Goal: Task Accomplishment & Management: Use online tool/utility

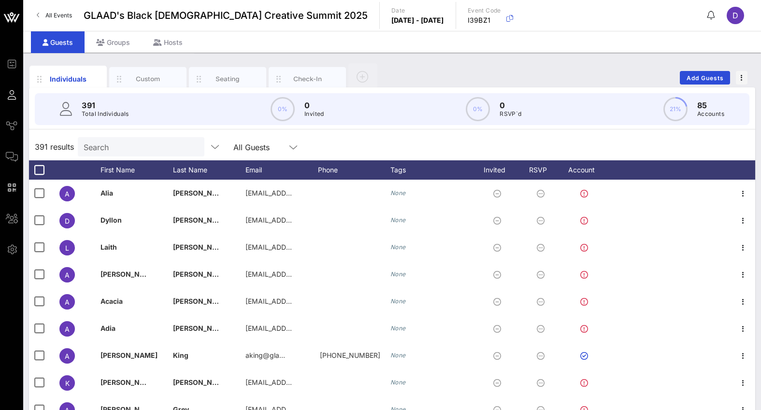
click at [303, 88] on div "391 Total Individuals 0% 0 Invited 0% 0 RSVP`d 21% 85 Accounts" at bounding box center [392, 108] width 738 height 43
click at [300, 79] on div "Check-In" at bounding box center [307, 78] width 43 height 9
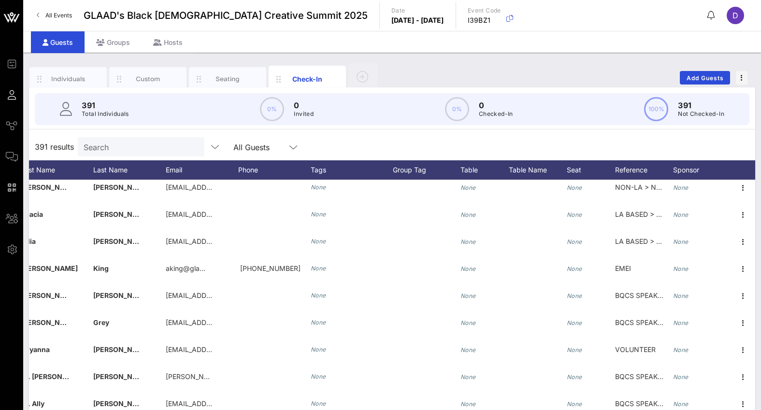
scroll to position [84, 152]
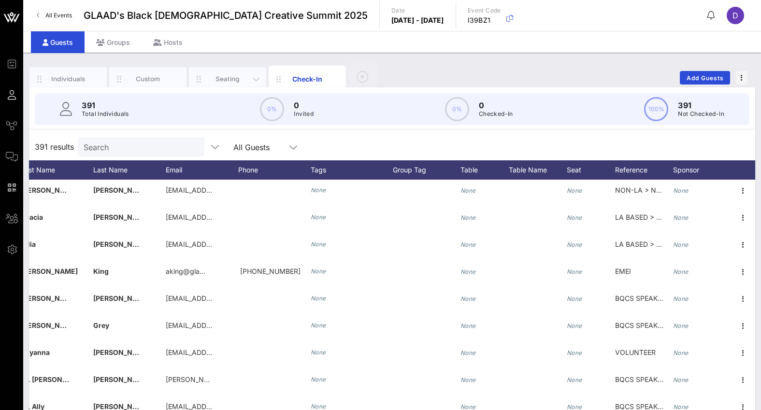
click at [230, 75] on div "Seating" at bounding box center [227, 78] width 43 height 9
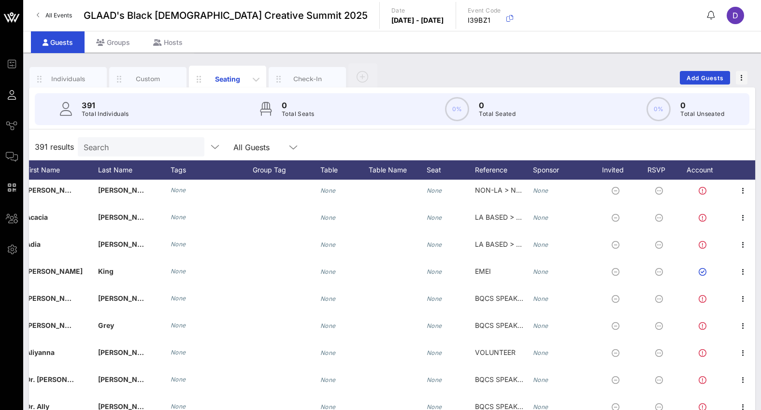
scroll to position [84, 99]
click at [160, 77] on div "Custom" at bounding box center [148, 78] width 43 height 9
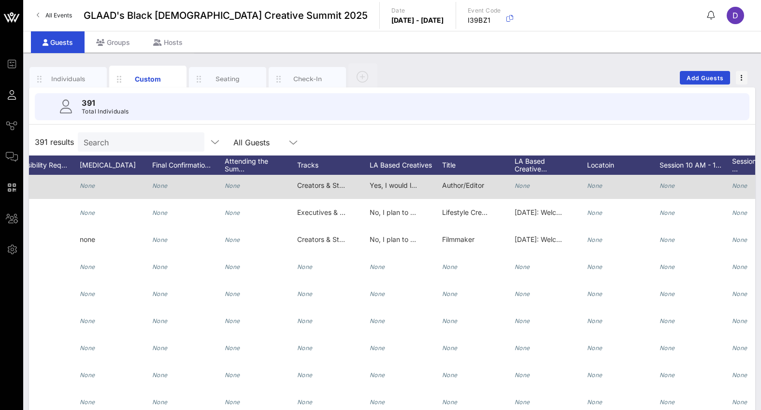
scroll to position [0, 0]
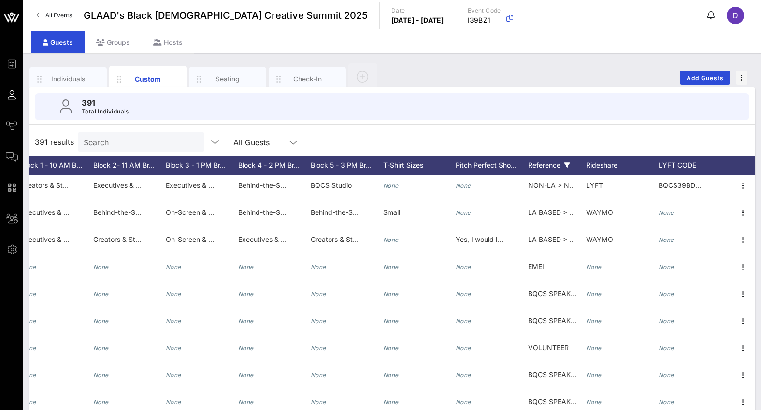
click at [551, 164] on div "Reference" at bounding box center [557, 165] width 58 height 19
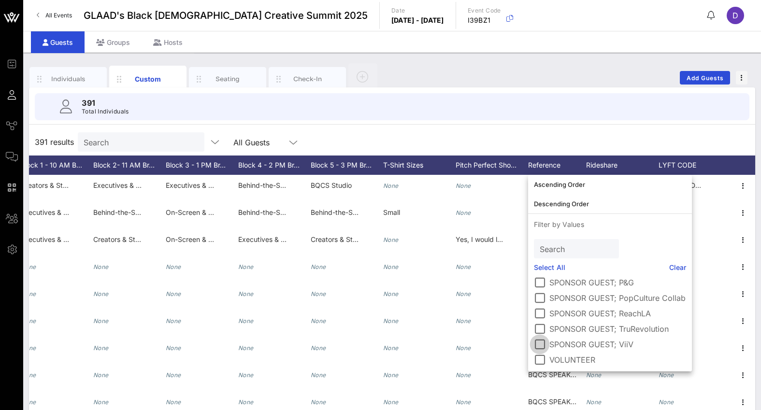
click at [538, 348] on div at bounding box center [540, 344] width 16 height 16
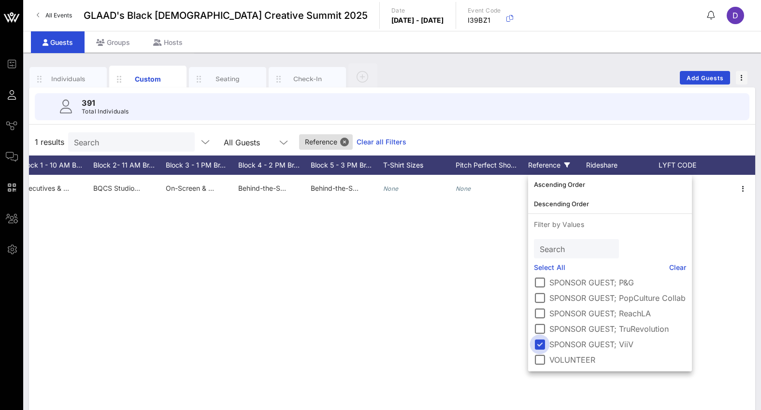
click at [537, 346] on div at bounding box center [540, 344] width 16 height 16
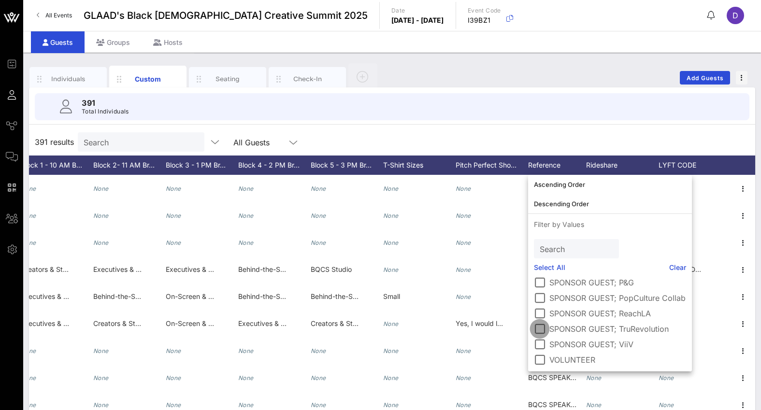
click at [539, 327] on div at bounding box center [540, 329] width 16 height 16
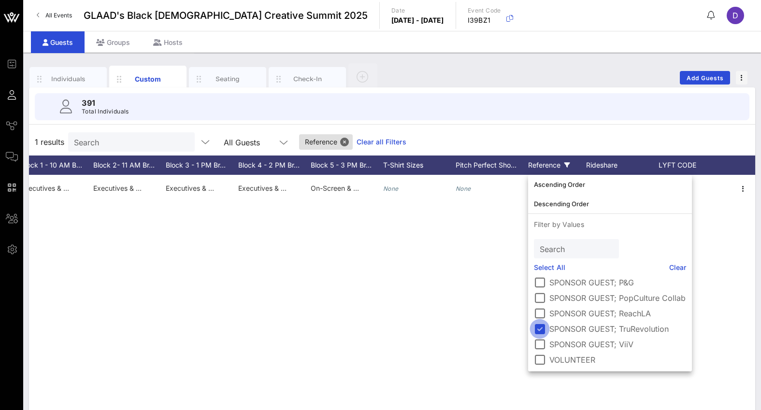
click at [539, 327] on div at bounding box center [540, 329] width 16 height 16
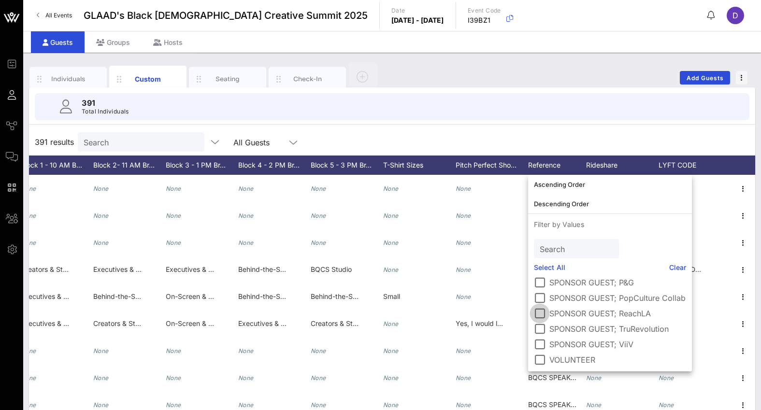
click at [541, 310] on div at bounding box center [540, 313] width 16 height 16
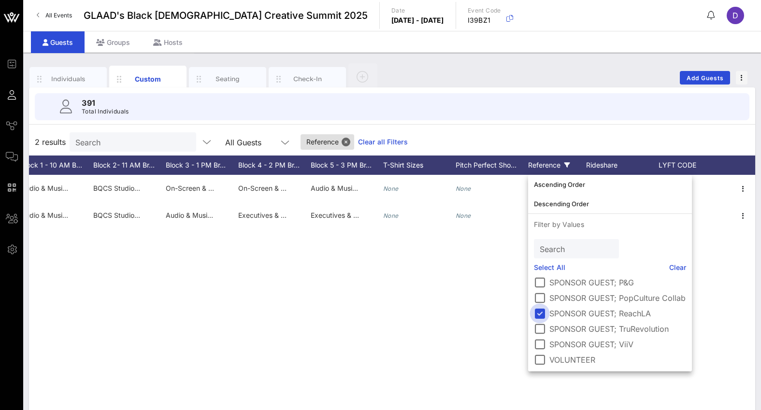
click at [541, 310] on div at bounding box center [540, 313] width 16 height 16
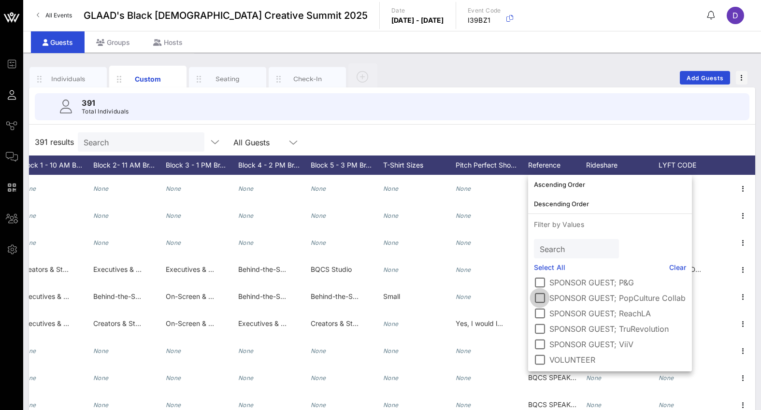
click at [541, 295] on div at bounding box center [540, 298] width 16 height 16
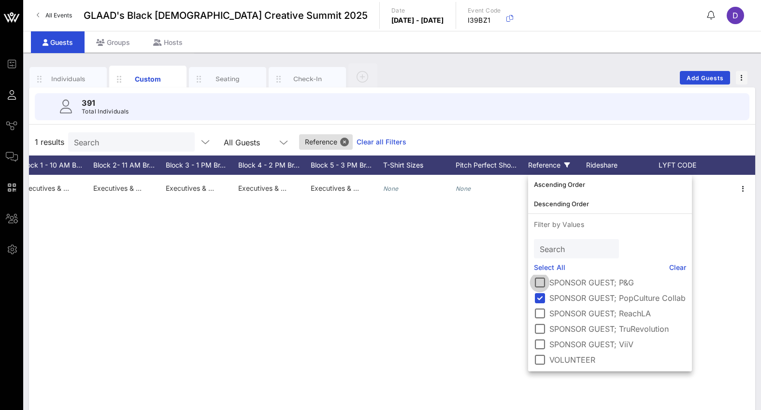
click at [540, 285] on div at bounding box center [540, 282] width 16 height 16
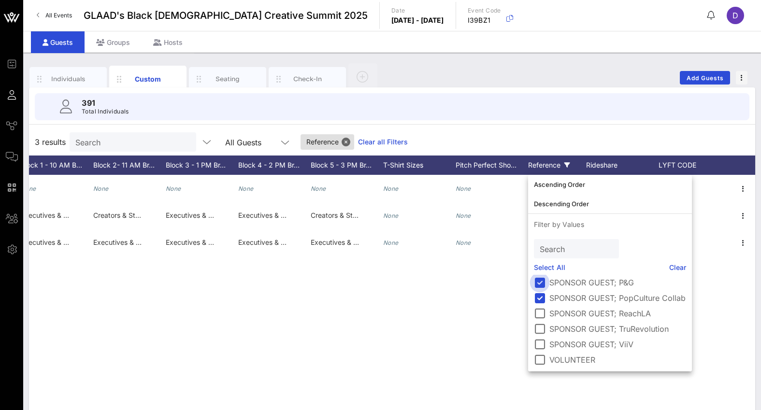
click at [540, 285] on div at bounding box center [540, 282] width 16 height 16
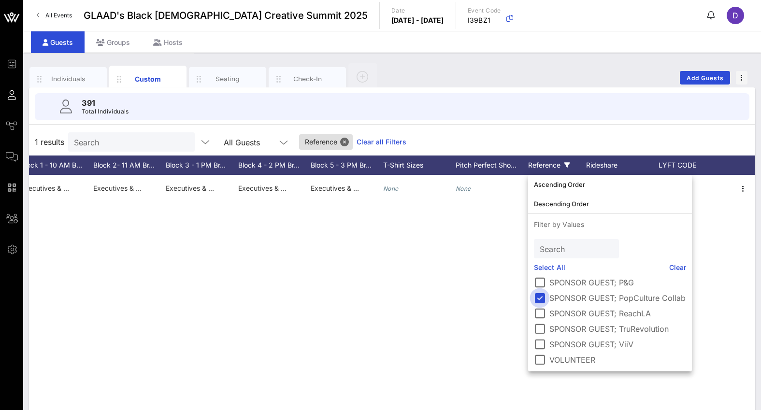
click at [540, 300] on div at bounding box center [540, 298] width 16 height 16
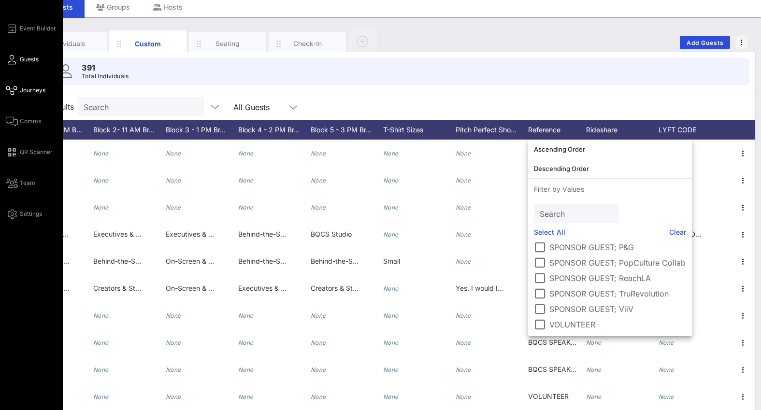
click at [14, 90] on icon at bounding box center [12, 90] width 12 height 1
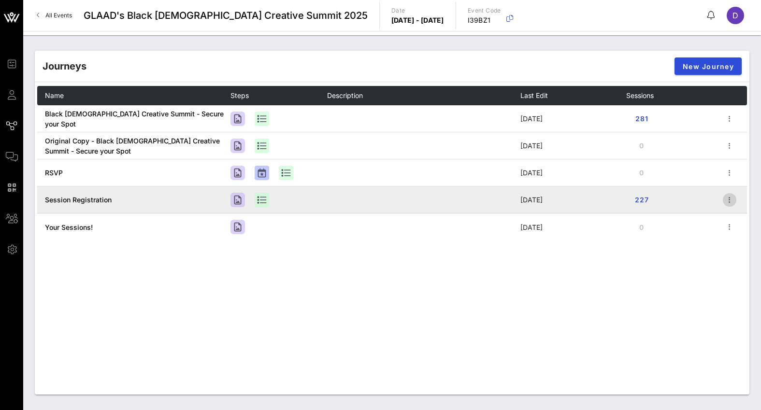
click at [732, 199] on icon "button" at bounding box center [730, 200] width 12 height 12
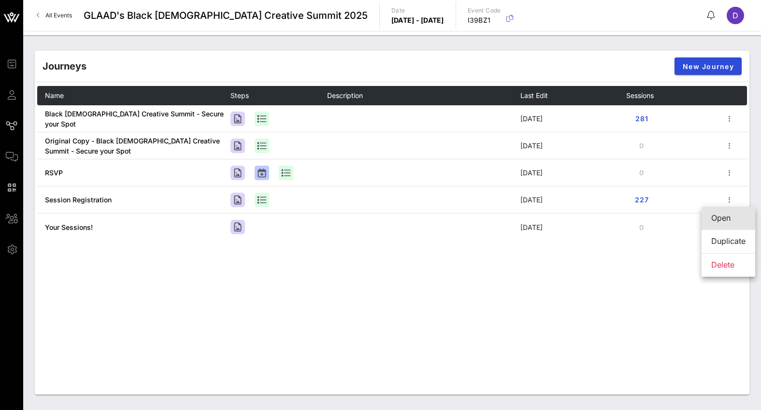
click at [723, 218] on div "Open" at bounding box center [728, 218] width 34 height 9
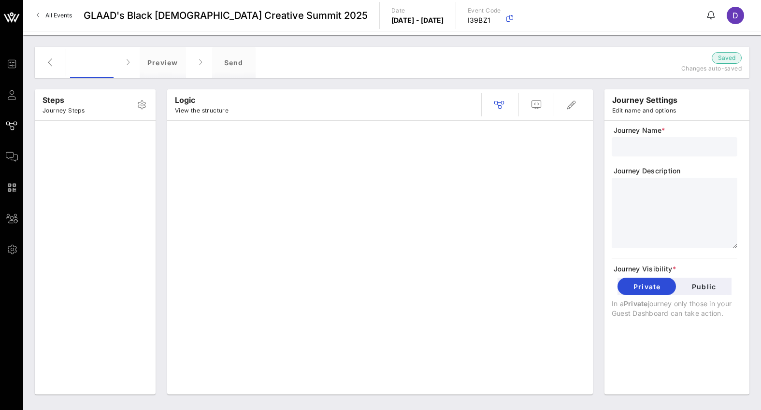
type input "Session Registration"
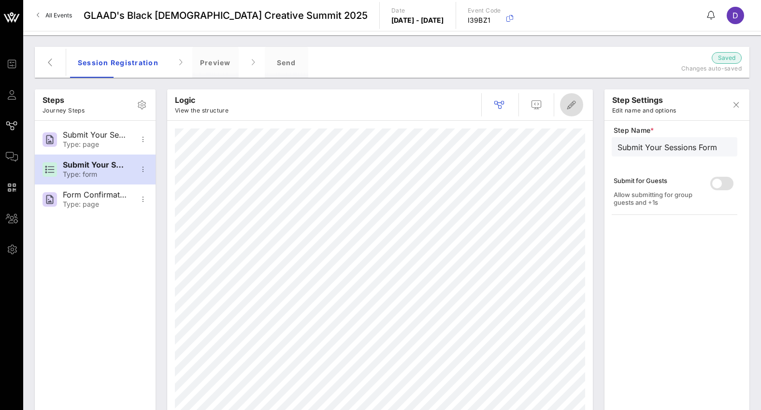
click at [569, 106] on icon "button" at bounding box center [572, 105] width 12 height 12
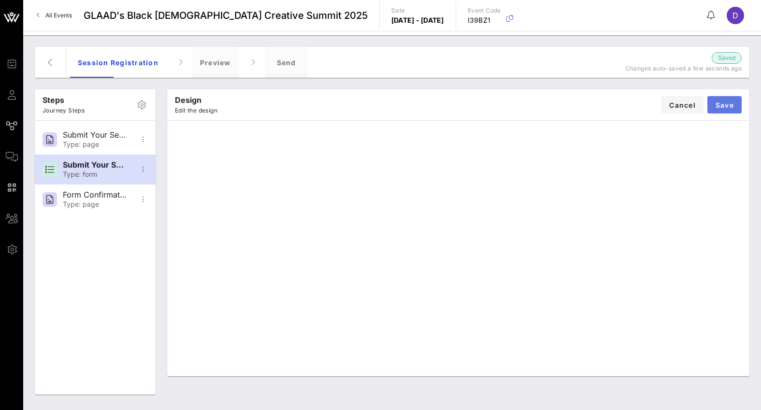
click at [722, 101] on span "Save" at bounding box center [724, 105] width 19 height 8
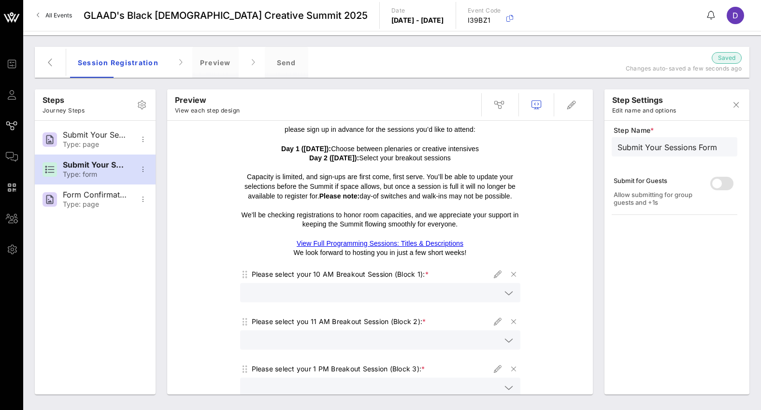
scroll to position [162, 0]
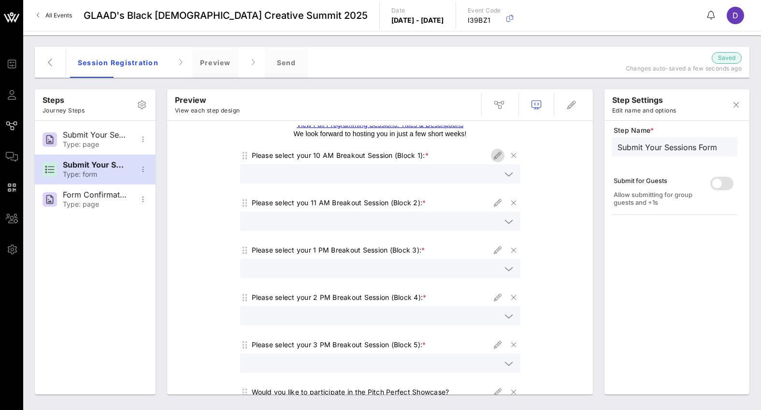
click at [498, 158] on icon "button" at bounding box center [498, 156] width 12 height 12
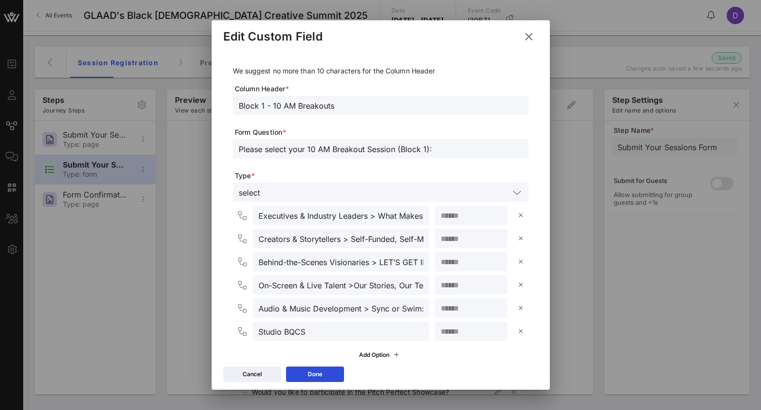
click at [531, 36] on icon at bounding box center [528, 37] width 15 height 14
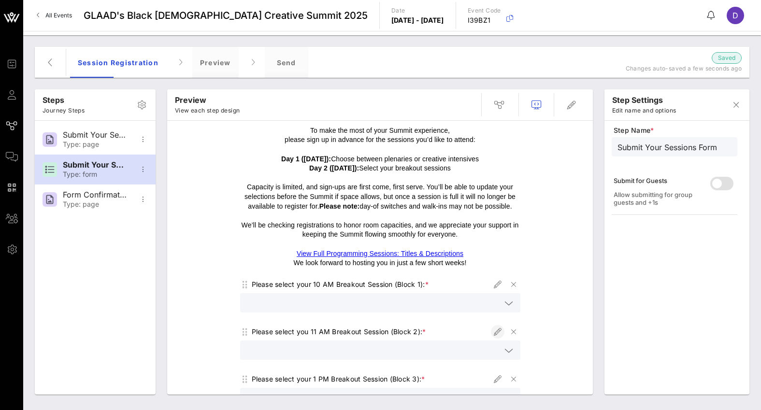
scroll to position [44, 0]
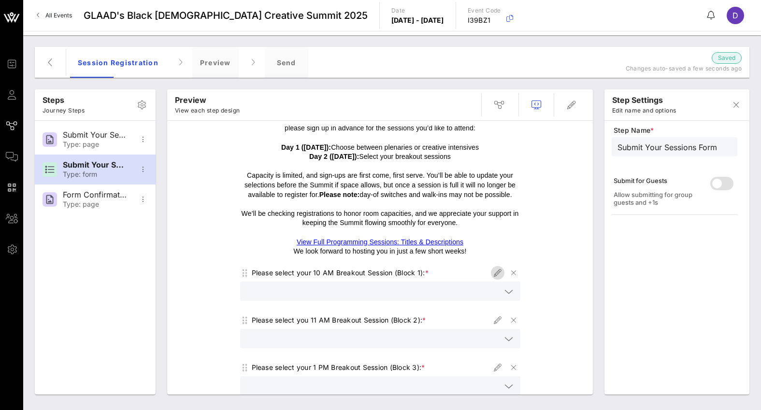
click at [493, 272] on icon "button" at bounding box center [498, 273] width 12 height 12
type input "Block 1 - 10 AM Breakouts"
type input "Please select your 10 AM Breakout Session (Block 1):"
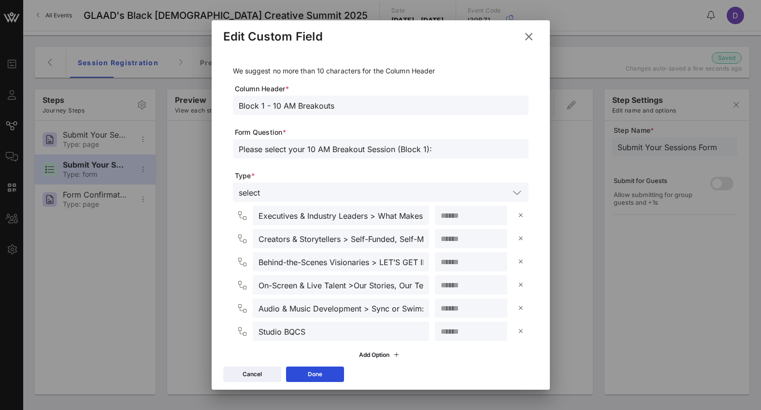
click at [531, 38] on icon at bounding box center [528, 37] width 16 height 16
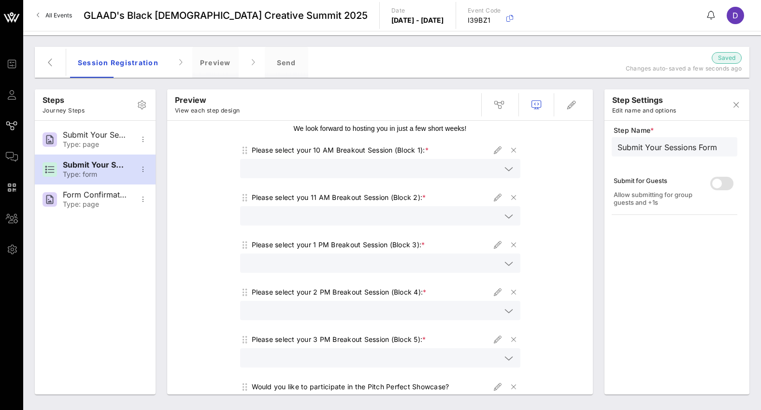
scroll to position [222, 0]
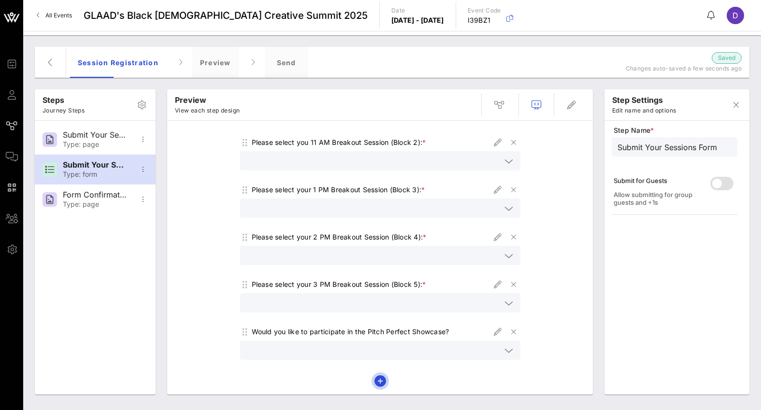
click at [380, 381] on icon "button" at bounding box center [381, 381] width 12 height 12
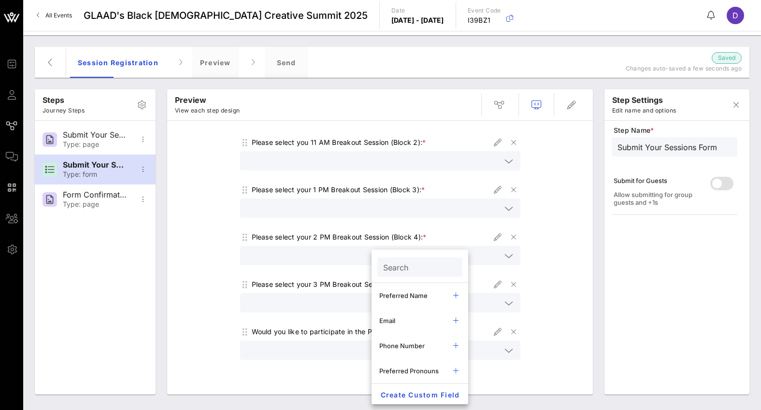
click at [334, 332] on div "Would you like to participate in the Pitch Perfect Showcase?" at bounding box center [351, 332] width 198 height 10
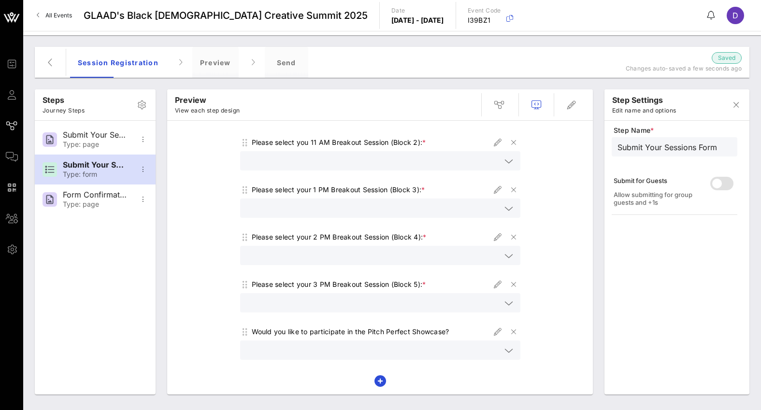
scroll to position [0, 0]
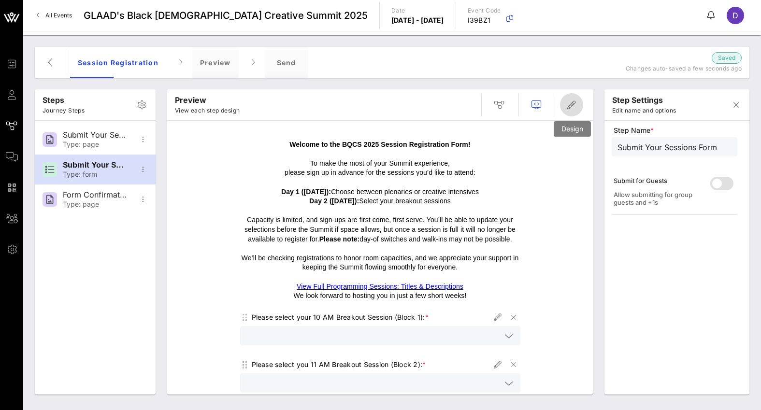
click at [572, 100] on icon "button" at bounding box center [572, 105] width 12 height 12
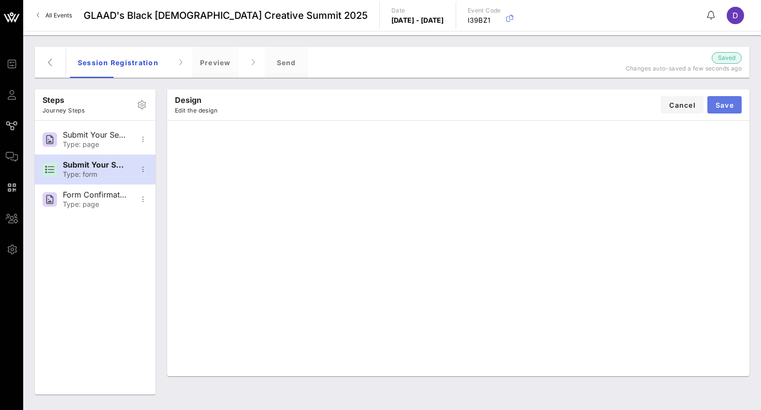
click at [740, 105] on button "Save" at bounding box center [724, 104] width 34 height 17
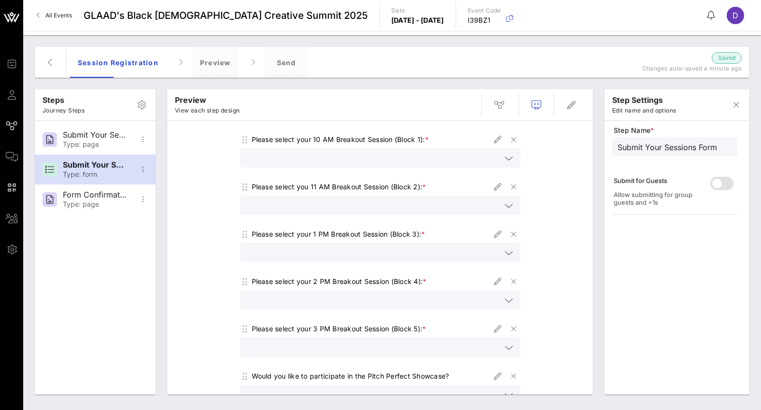
scroll to position [222, 0]
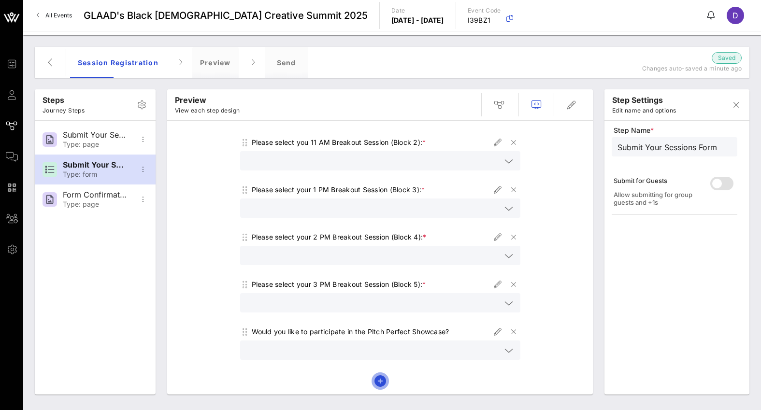
click at [378, 381] on icon "button" at bounding box center [381, 381] width 12 height 12
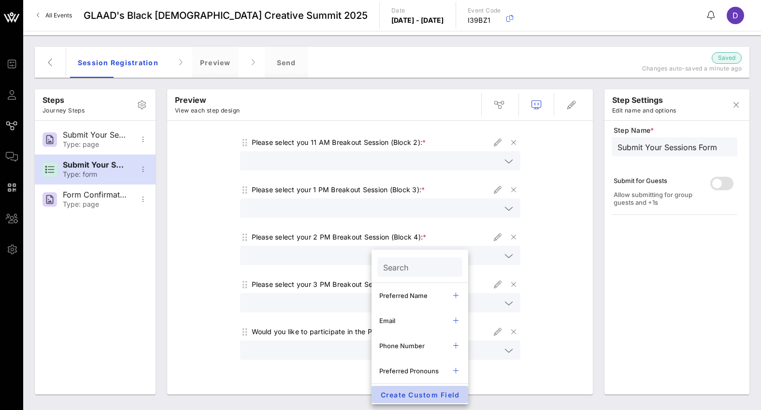
click at [432, 393] on span "Create Custom Field" at bounding box center [419, 395] width 81 height 8
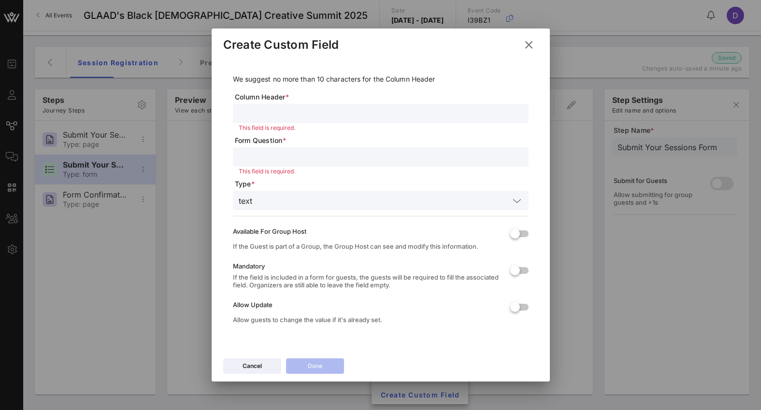
click at [387, 111] on input "text" at bounding box center [381, 113] width 284 height 13
click at [527, 46] on icon at bounding box center [528, 44] width 17 height 17
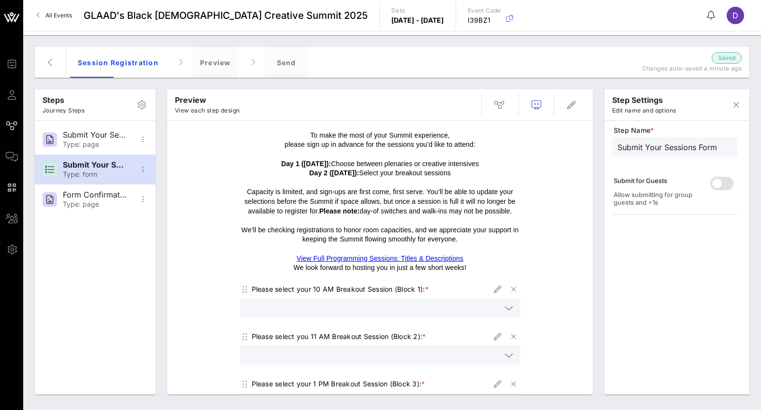
scroll to position [0, 0]
